Goal: Information Seeking & Learning: Learn about a topic

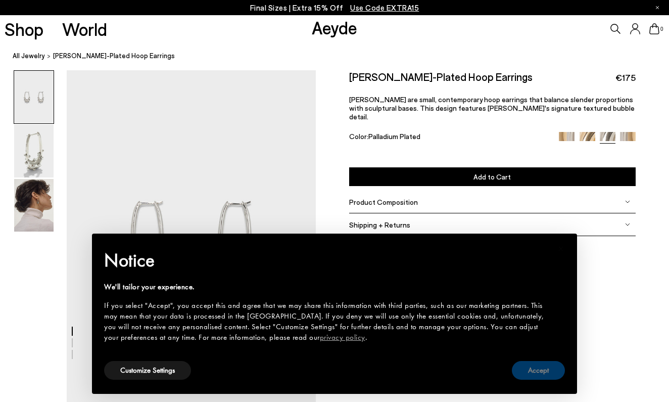
click at [526, 371] on button "Accept" at bounding box center [538, 370] width 53 height 19
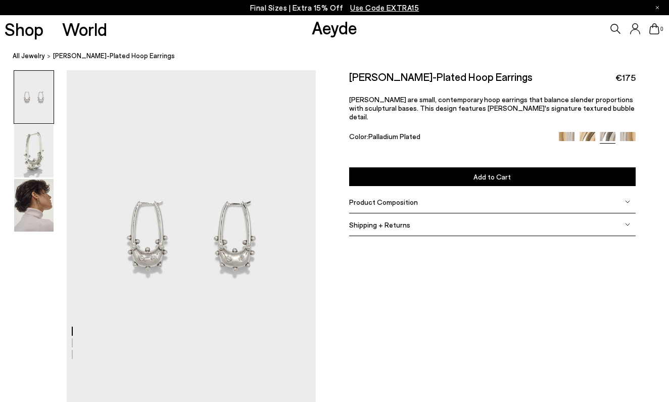
click at [382, 198] on span "Product Composition" at bounding box center [383, 202] width 69 height 9
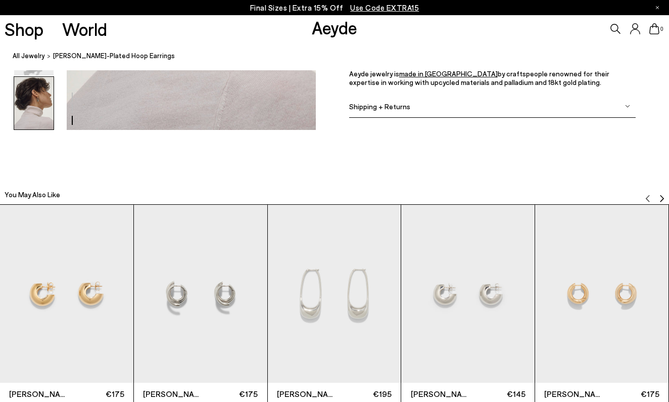
scroll to position [957, 0]
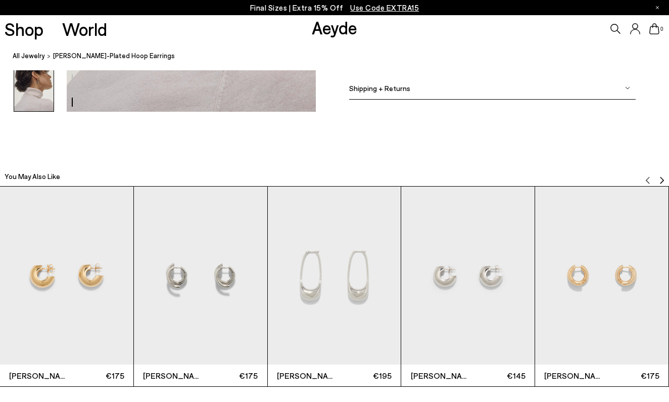
click at [48, 292] on img "1 / 6" at bounding box center [66, 276] width 133 height 178
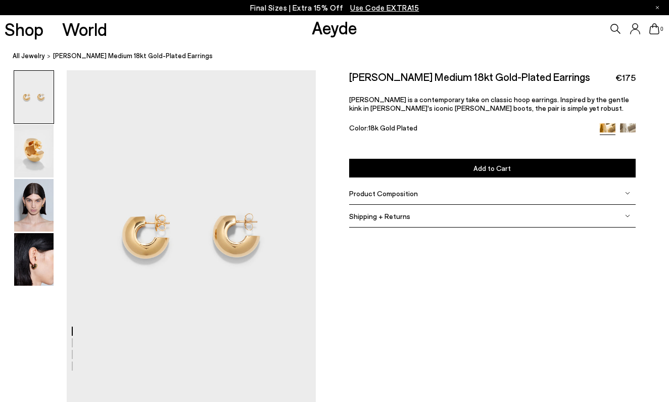
click at [404, 190] on span "Product Composition" at bounding box center [383, 193] width 69 height 9
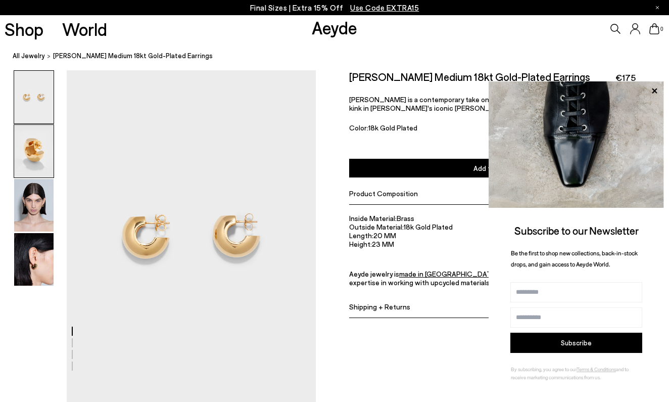
click at [26, 139] on img at bounding box center [33, 151] width 39 height 53
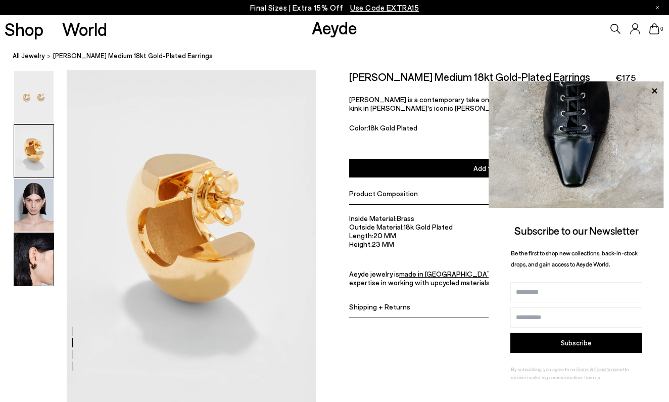
click at [33, 263] on img at bounding box center [33, 259] width 39 height 53
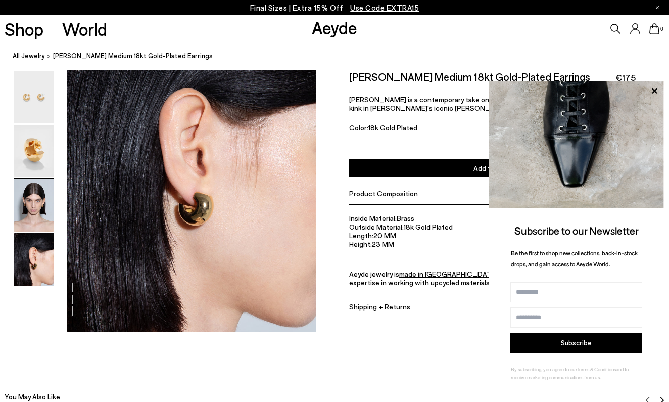
click at [34, 204] on img at bounding box center [33, 205] width 39 height 53
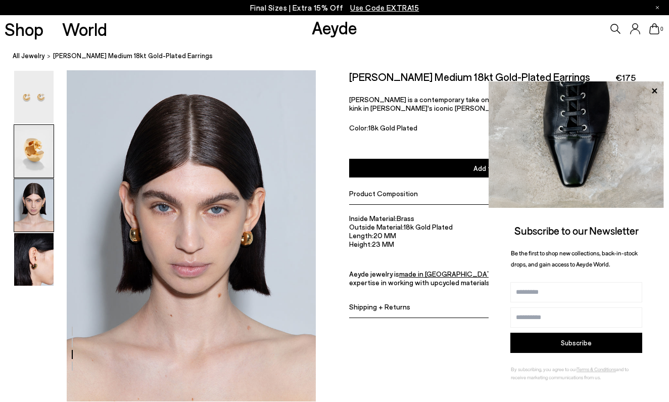
click at [34, 161] on img at bounding box center [33, 151] width 39 height 53
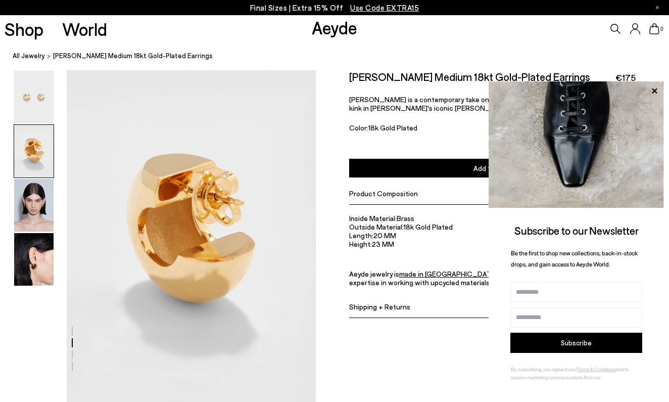
click at [33, 124] on div at bounding box center [34, 151] width 40 height 54
click at [31, 94] on img at bounding box center [33, 97] width 39 height 53
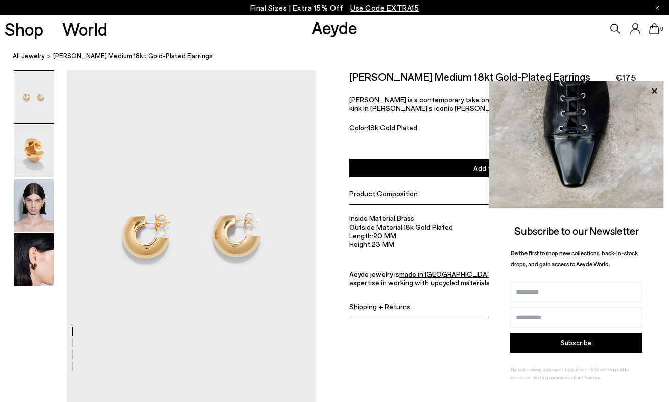
scroll to position [0, 0]
click at [656, 88] on icon at bounding box center [654, 90] width 13 height 13
